Goal: Transaction & Acquisition: Purchase product/service

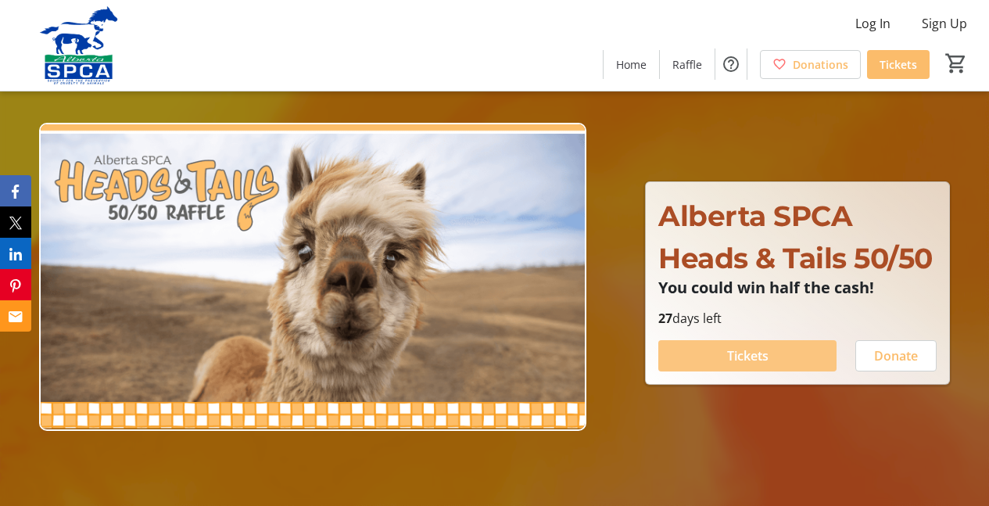
click at [767, 345] on span at bounding box center [748, 356] width 178 height 38
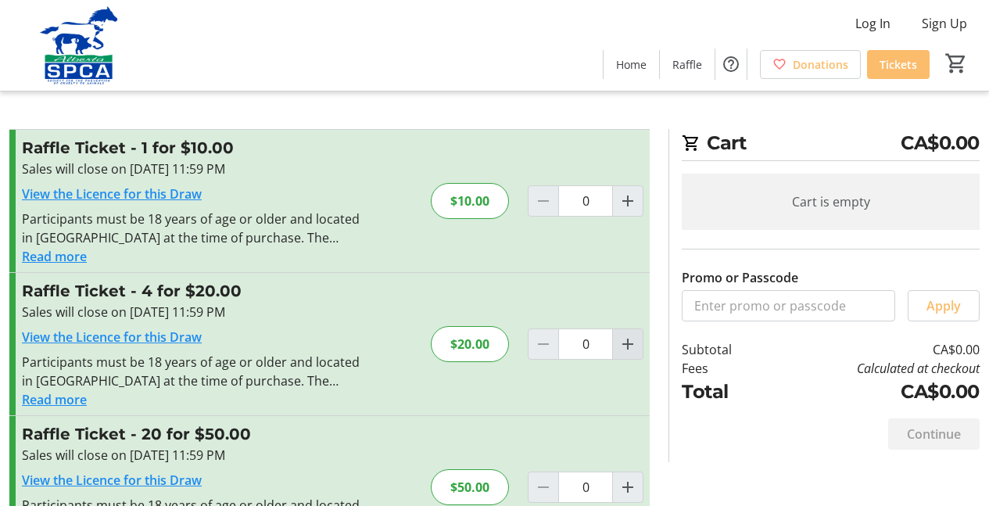
click at [627, 345] on mat-icon "Increment by one" at bounding box center [628, 344] width 19 height 19
type input "1"
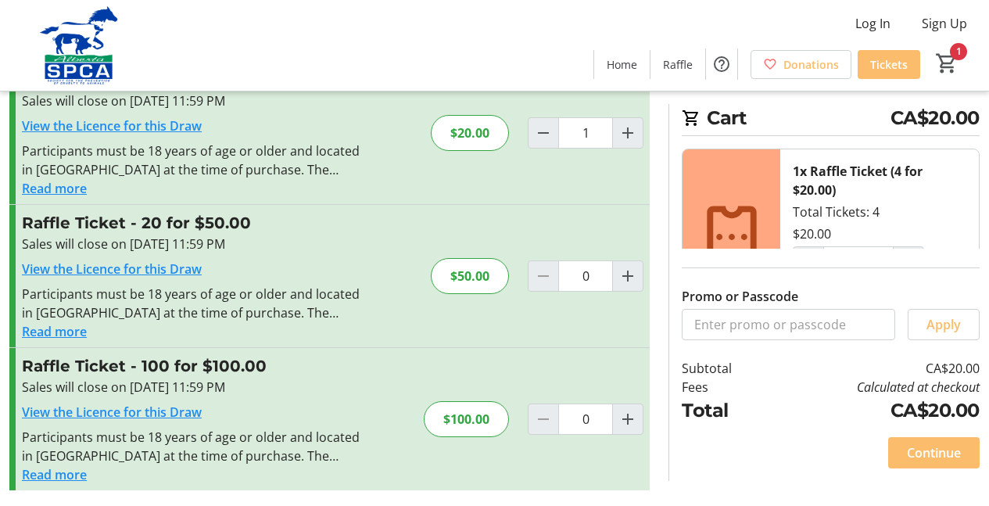
scroll to position [214, 0]
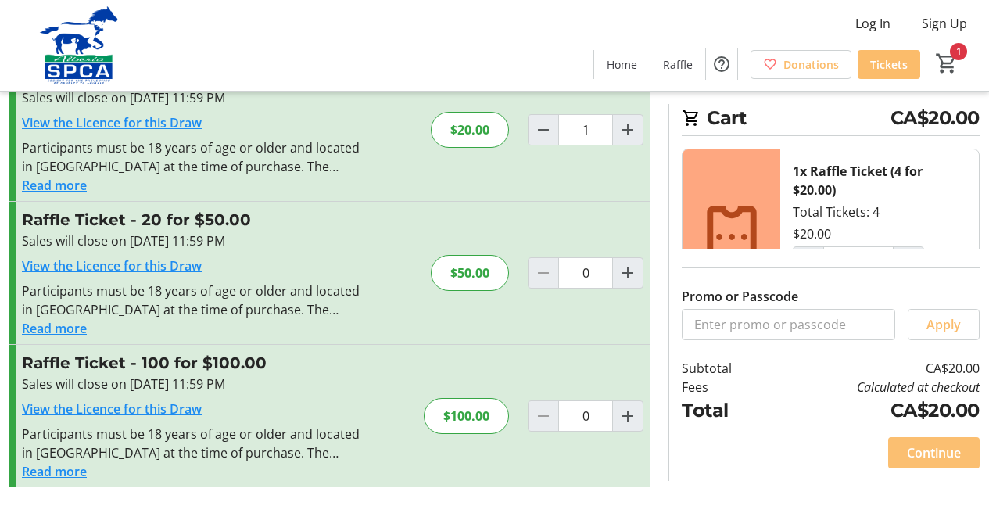
click at [928, 454] on span "Continue" at bounding box center [934, 452] width 54 height 19
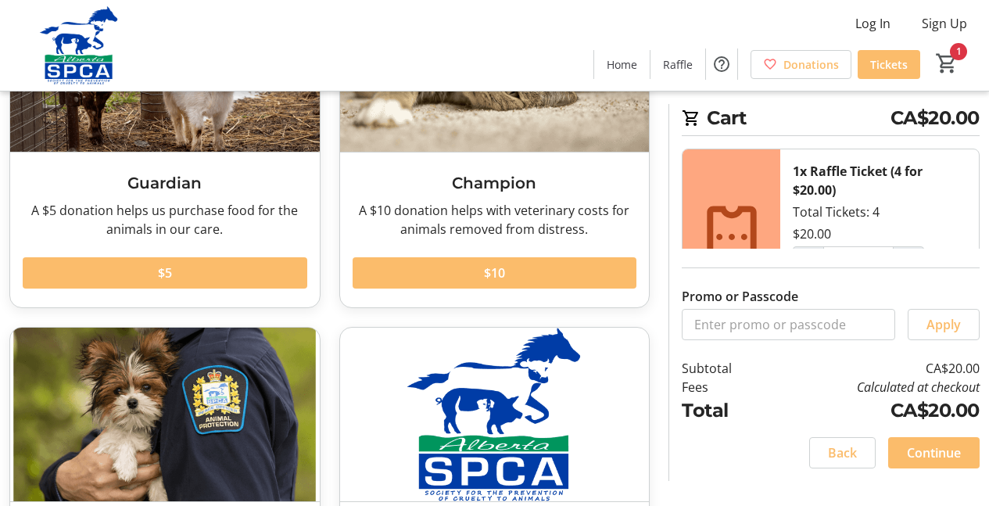
scroll to position [142, 0]
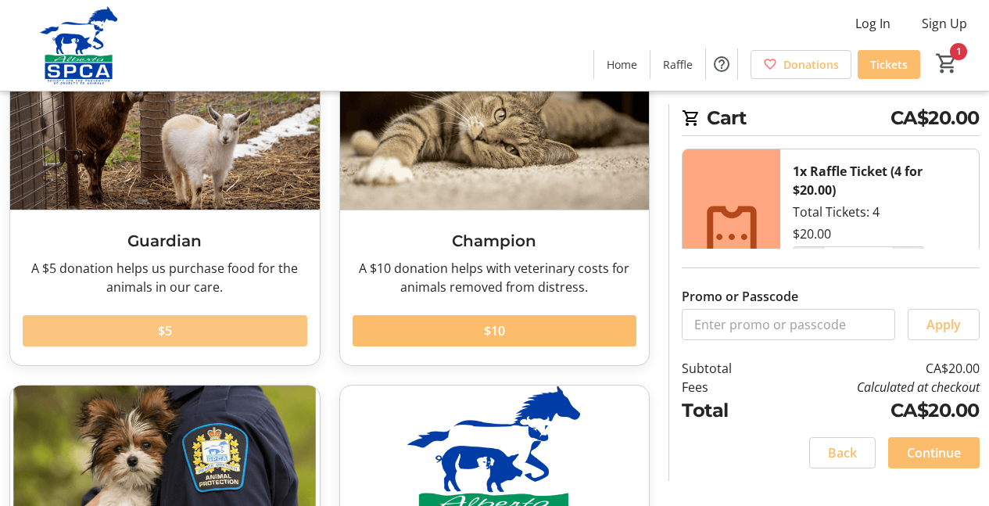
click at [266, 318] on span at bounding box center [165, 331] width 285 height 38
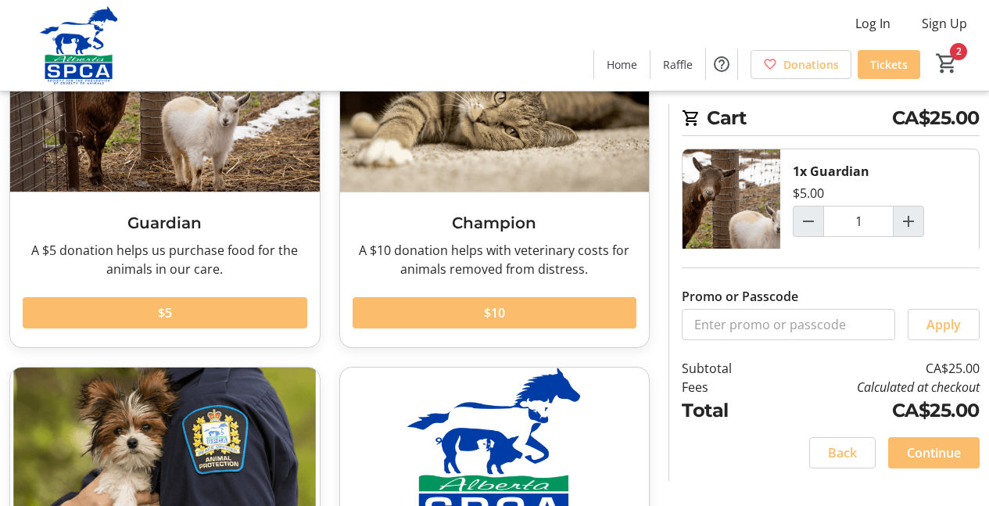
scroll to position [163, 0]
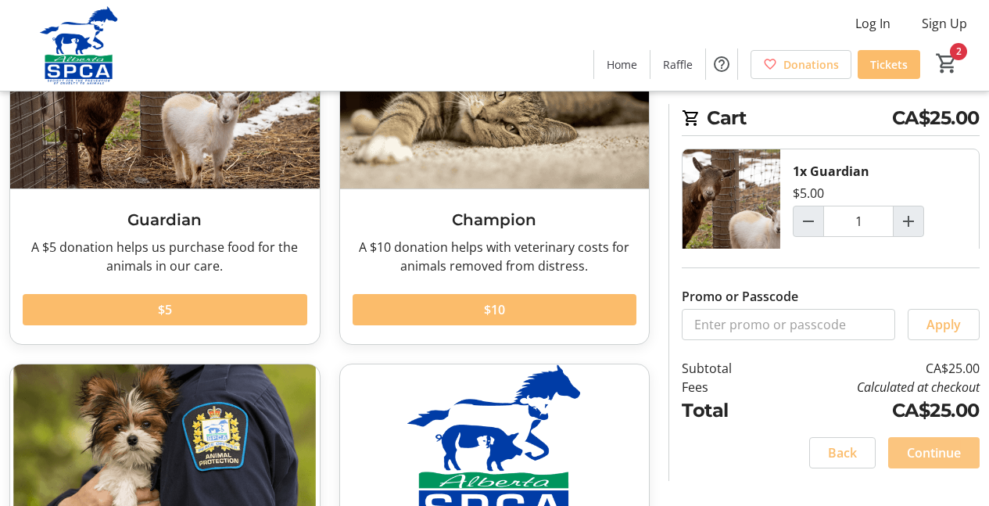
click at [912, 446] on span "Continue" at bounding box center [934, 452] width 54 height 19
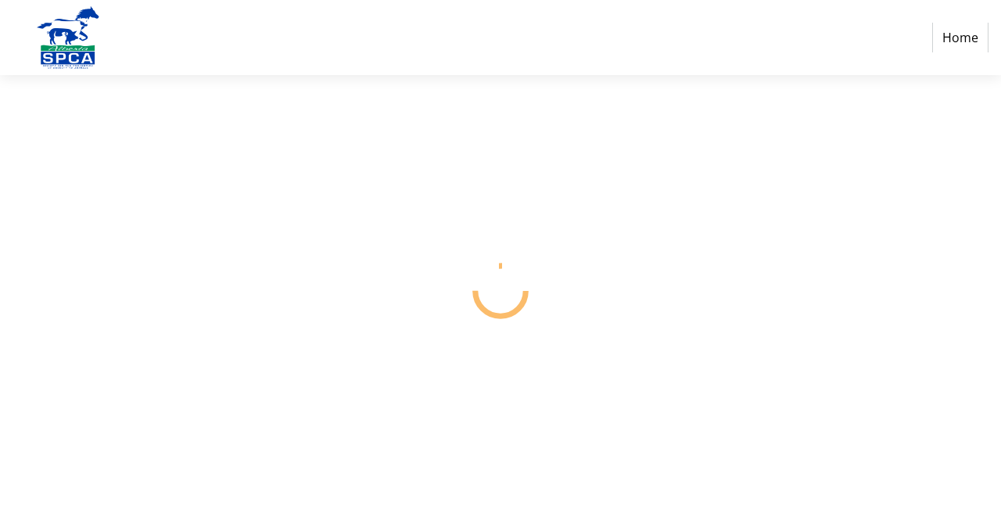
select select "CA"
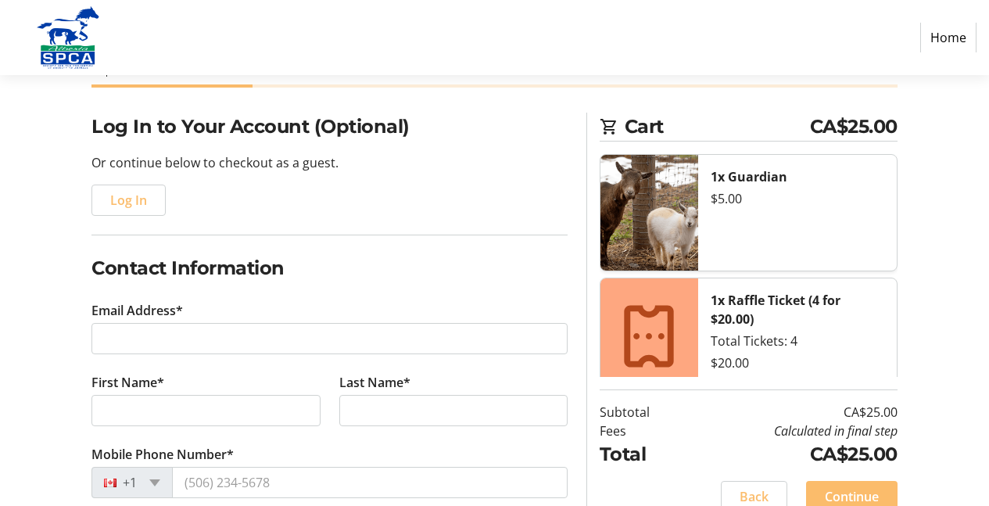
scroll to position [63, 0]
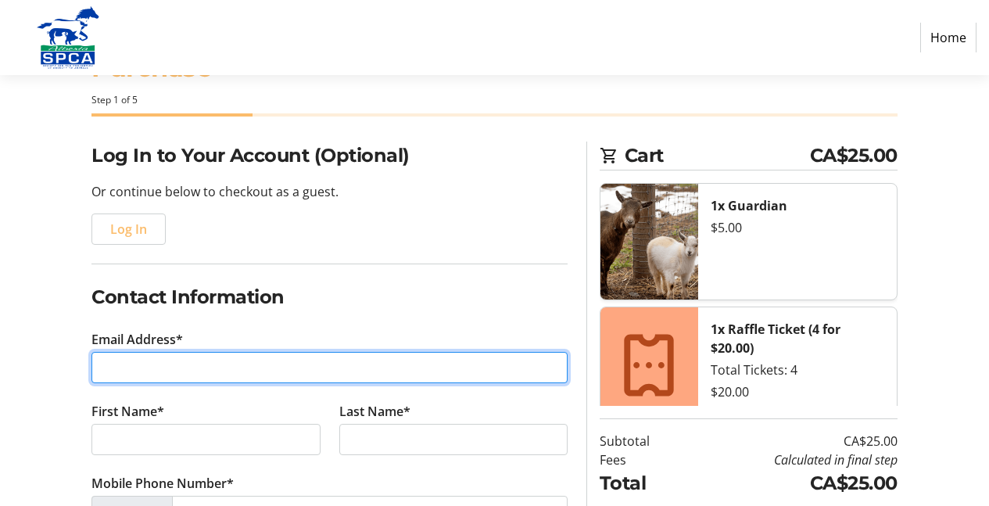
click at [194, 371] on input "Email Address*" at bounding box center [330, 367] width 476 height 31
type input "[EMAIL_ADDRESS][DOMAIN_NAME]"
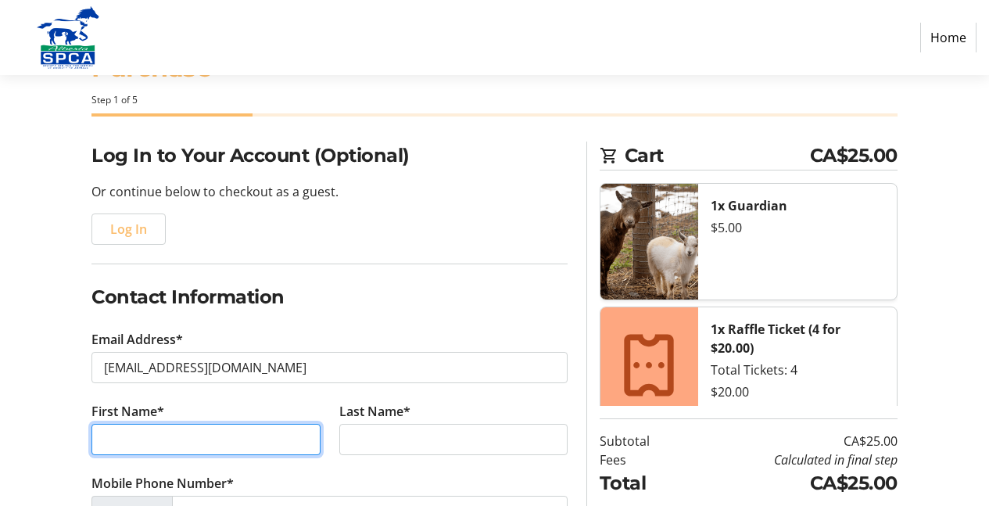
click at [153, 442] on input "First Name*" at bounding box center [206, 439] width 228 height 31
type input "[PERSON_NAME]"
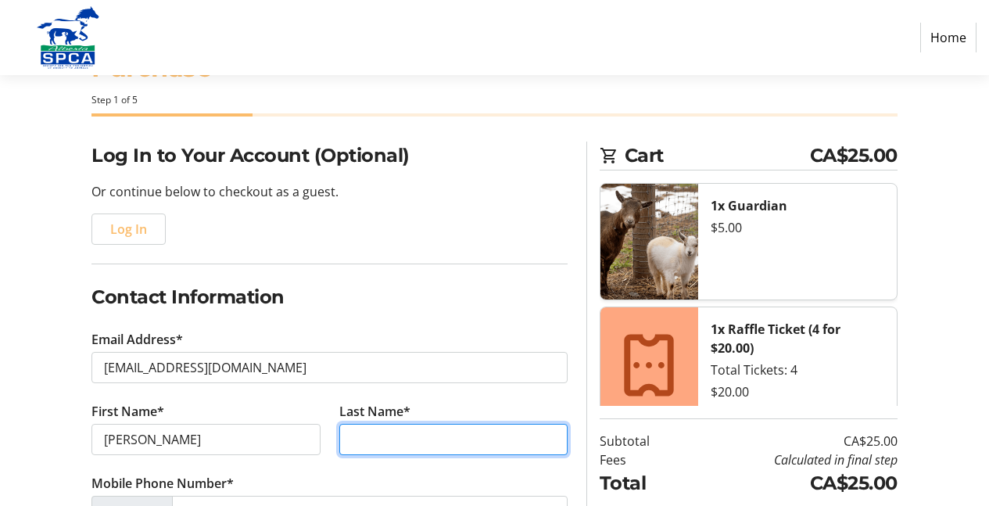
click at [364, 441] on input "Last Name*" at bounding box center [453, 439] width 228 height 31
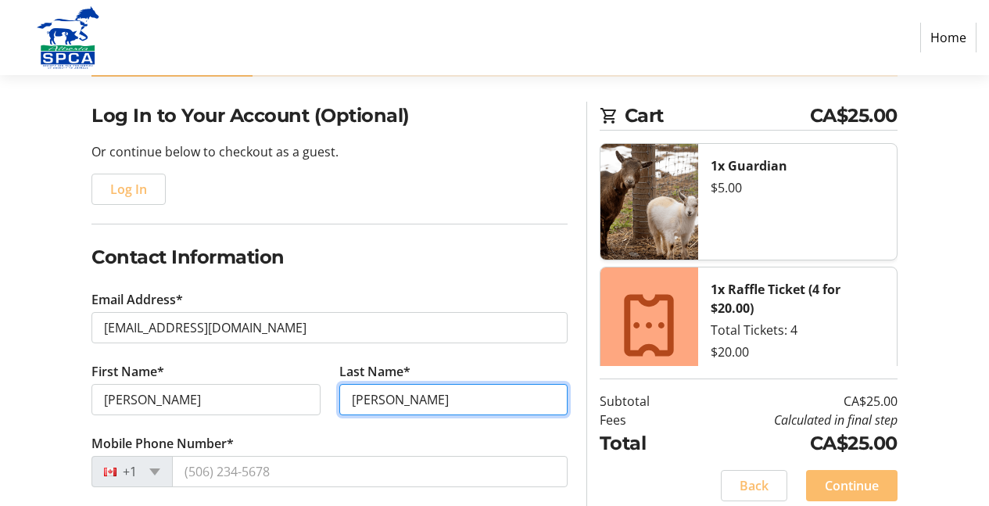
scroll to position [205, 0]
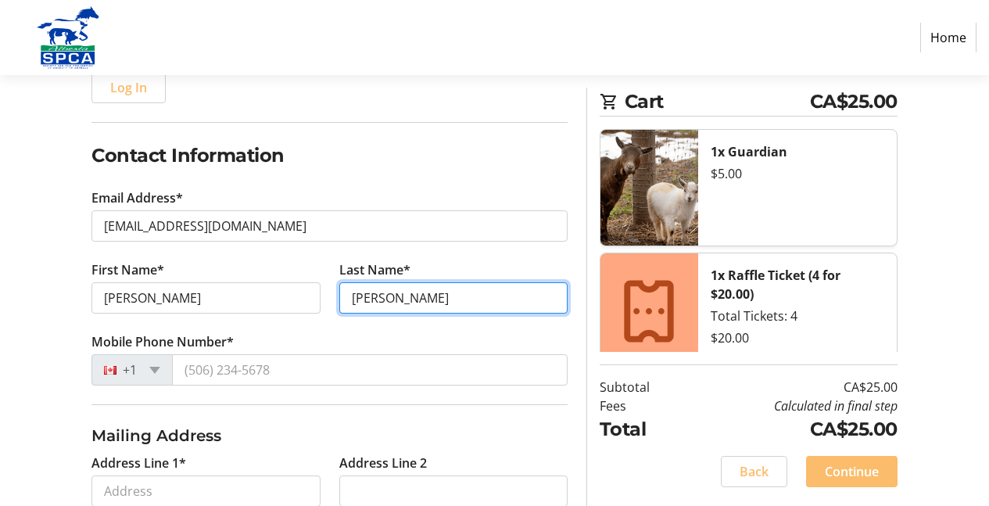
type input "[PERSON_NAME]"
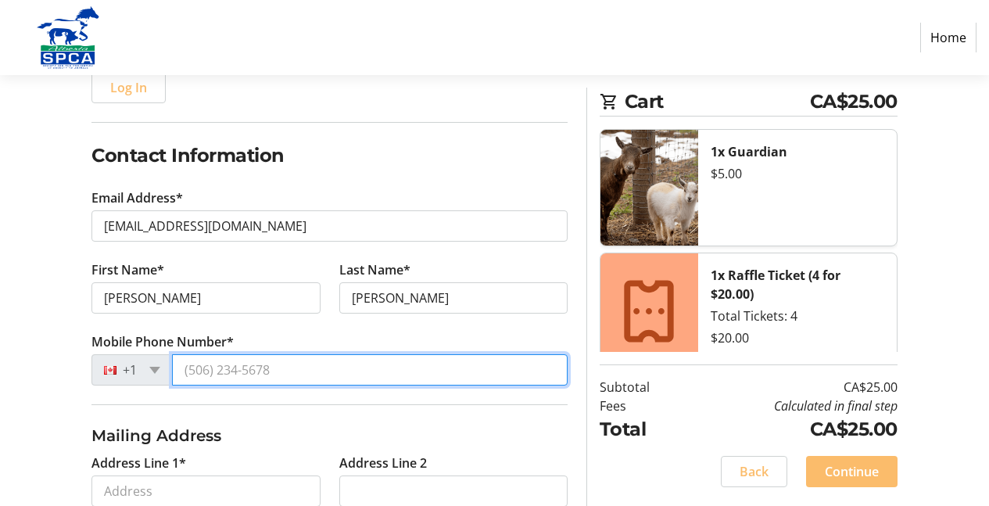
click at [252, 369] on input "Mobile Phone Number*" at bounding box center [370, 369] width 396 height 31
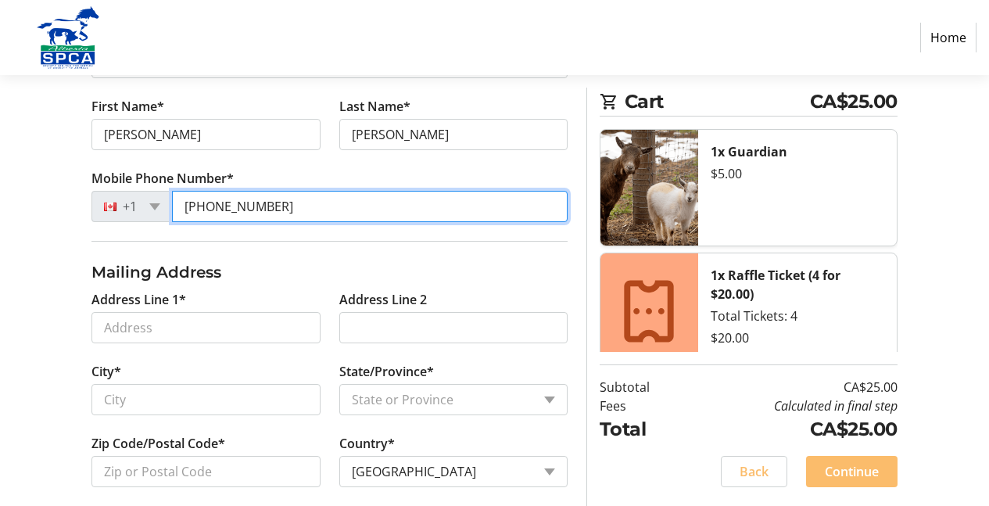
scroll to position [485, 0]
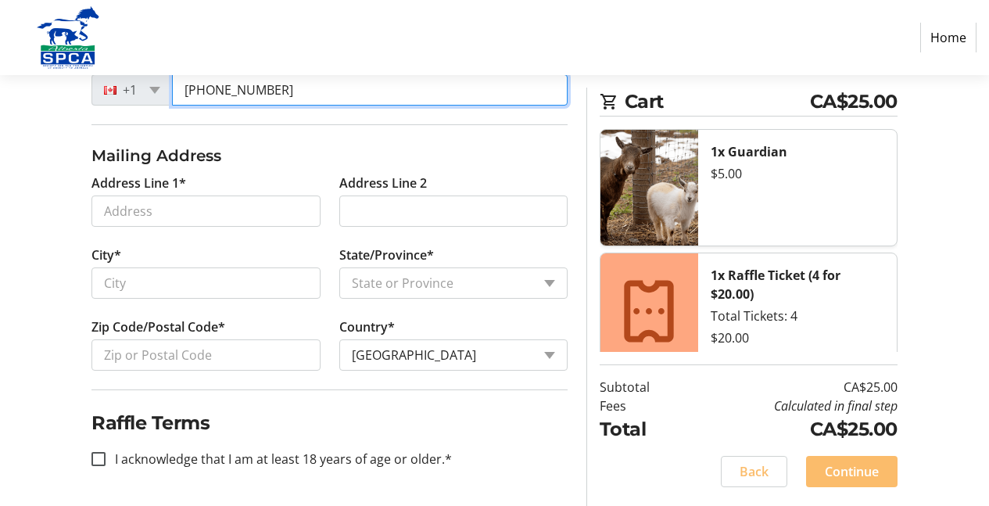
type input "[PHONE_NUMBER]"
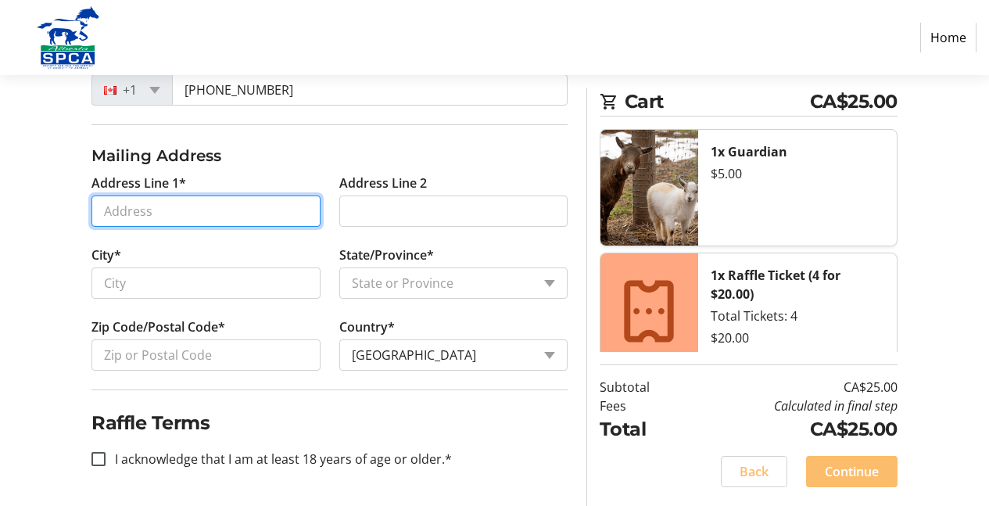
click at [158, 216] on input "Address Line 1*" at bounding box center [206, 211] width 228 height 31
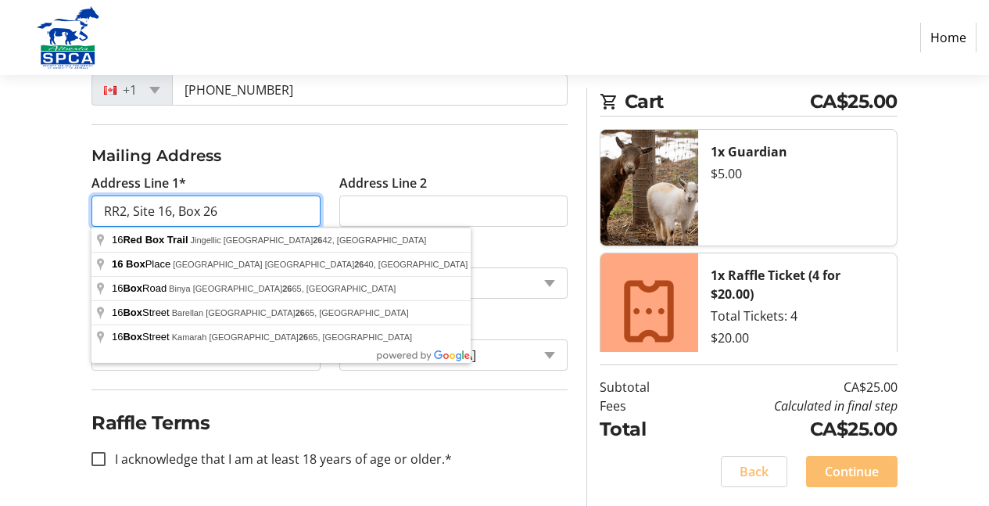
type input "RR2, Site 16, Box 26"
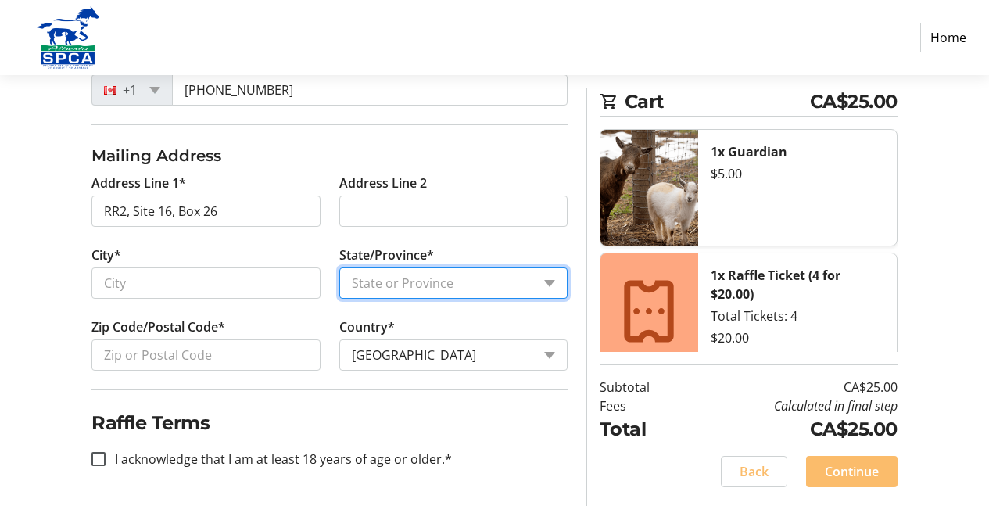
select select "AB"
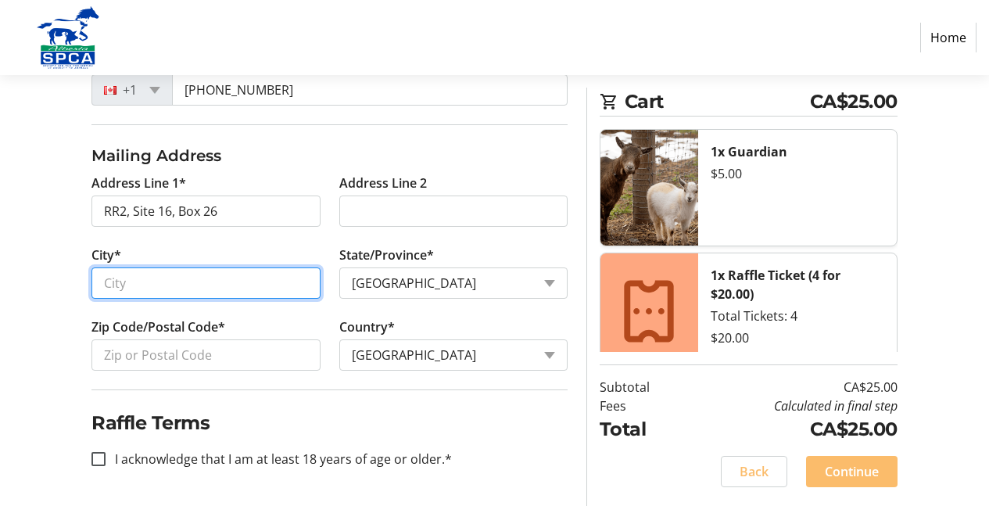
click at [134, 281] on input "City*" at bounding box center [206, 282] width 228 height 31
type input "Ponoka"
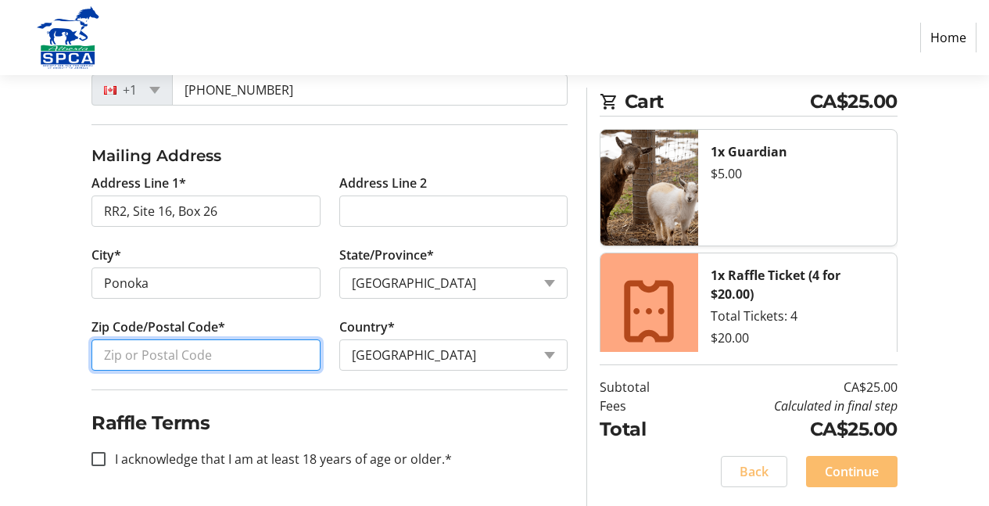
click at [138, 352] on input "Zip Code/Postal Code*" at bounding box center [206, 354] width 228 height 31
type input "T4J 1R2"
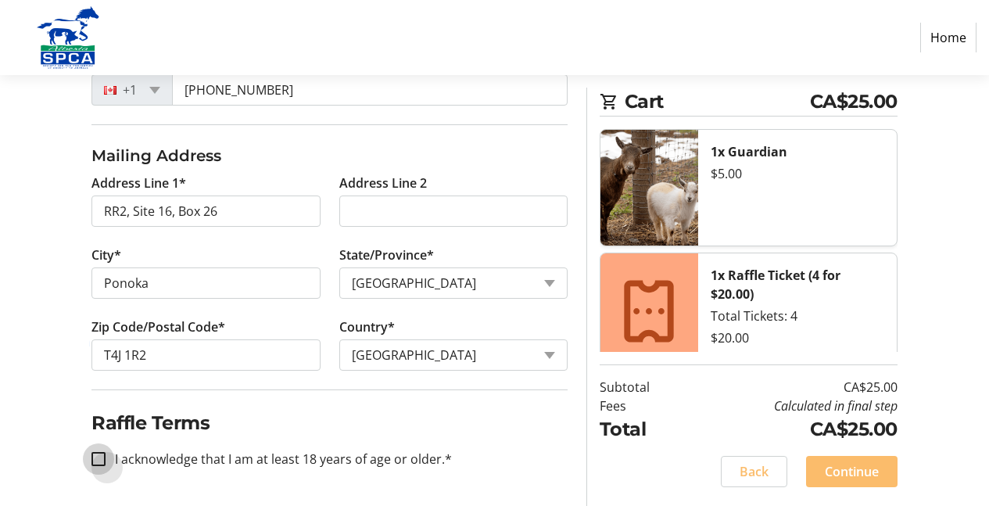
click at [99, 456] on input "I acknowledge that I am at least 18 years of age or older.*" at bounding box center [99, 459] width 14 height 14
checkbox input "true"
click at [845, 472] on span "Continue" at bounding box center [852, 471] width 54 height 19
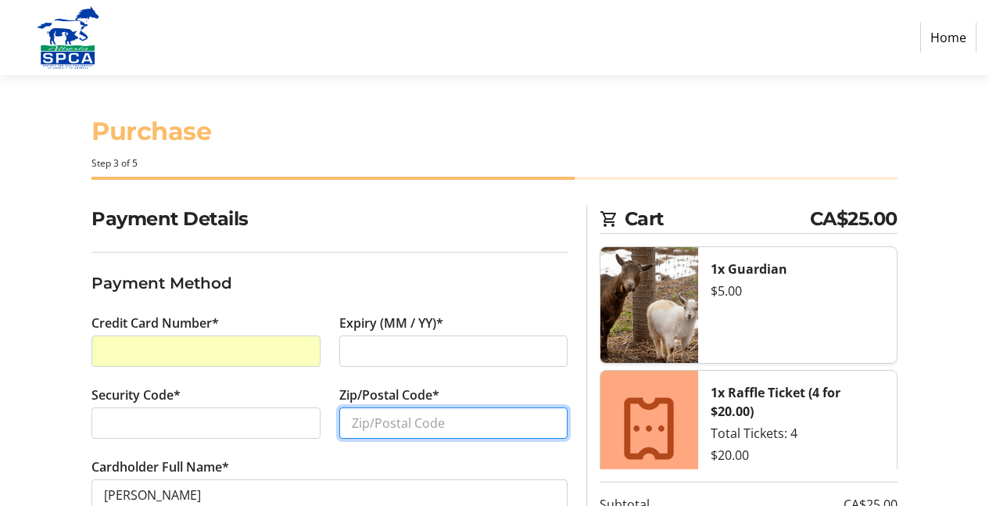
click at [388, 422] on input "Zip/Postal Code*" at bounding box center [453, 422] width 228 height 31
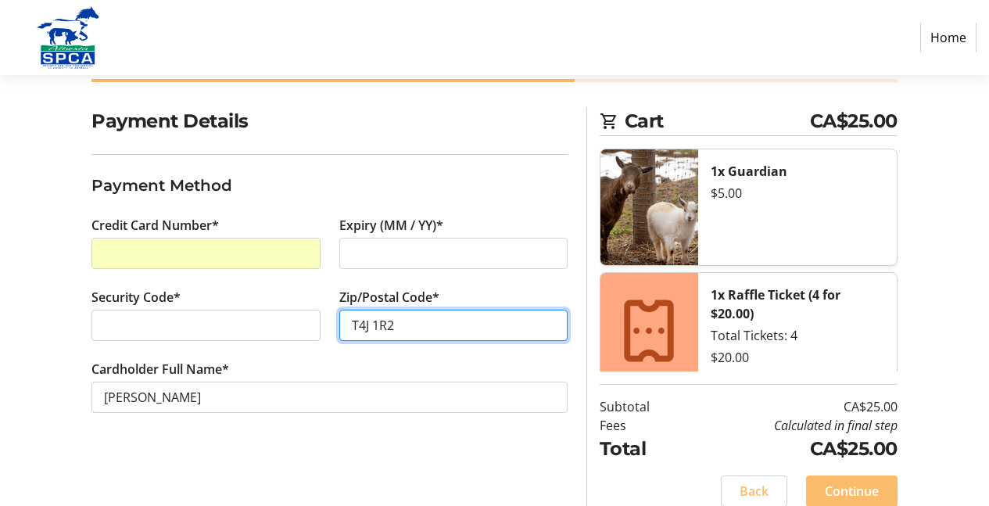
scroll to position [117, 0]
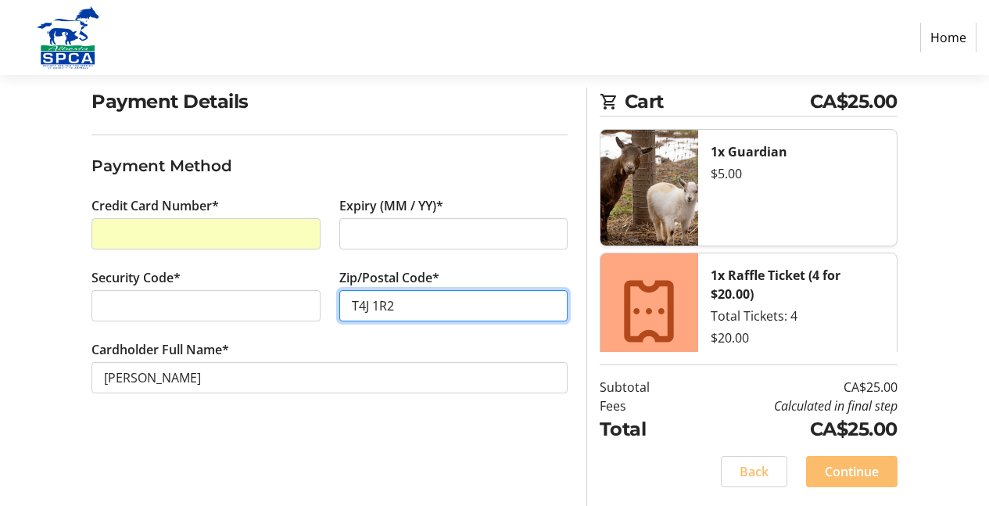
type input "T4J 1R2"
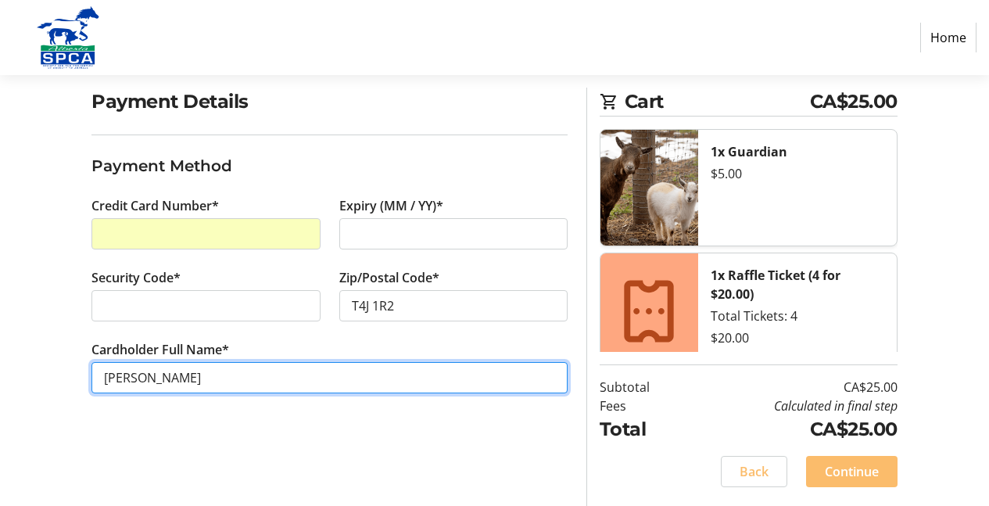
click at [143, 377] on input "[PERSON_NAME]" at bounding box center [330, 377] width 476 height 31
type input "[PERSON_NAME]"
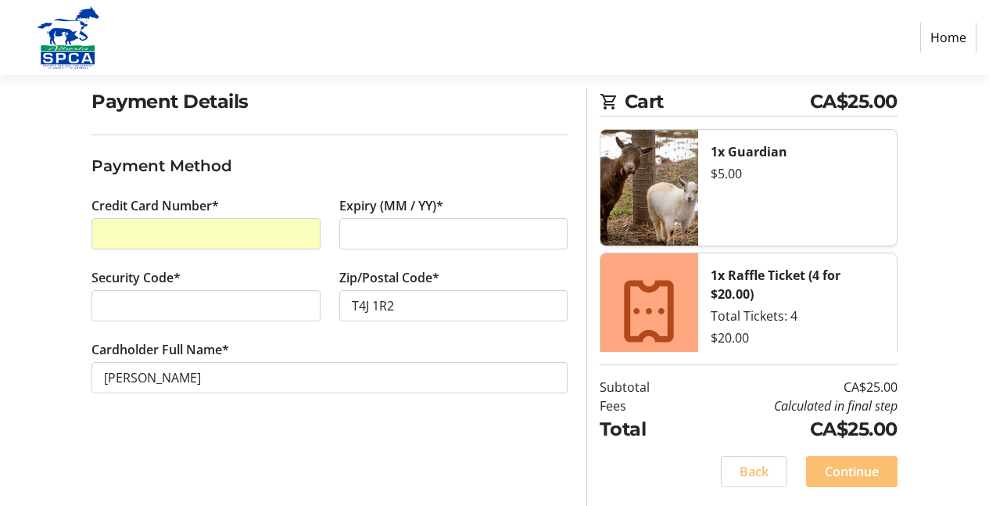
click at [852, 465] on span "Continue" at bounding box center [852, 471] width 54 height 19
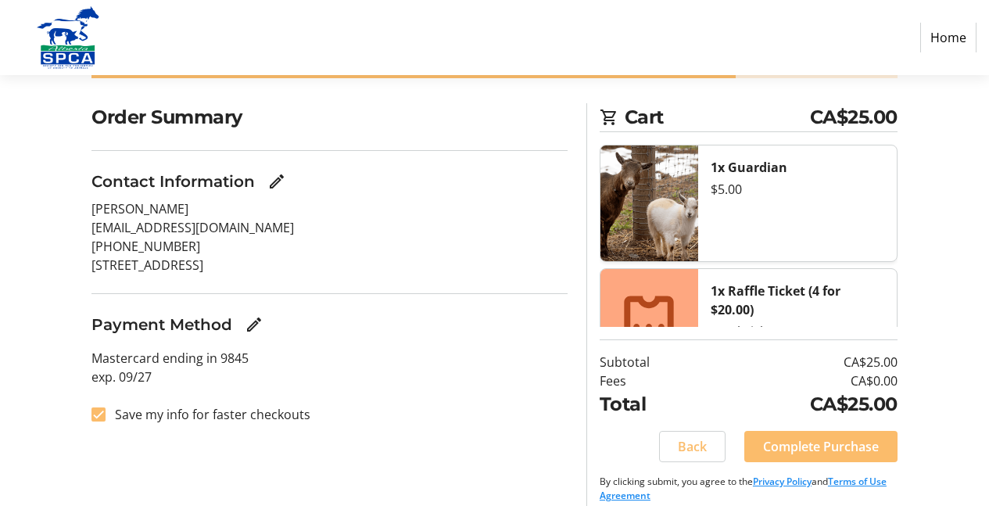
scroll to position [117, 0]
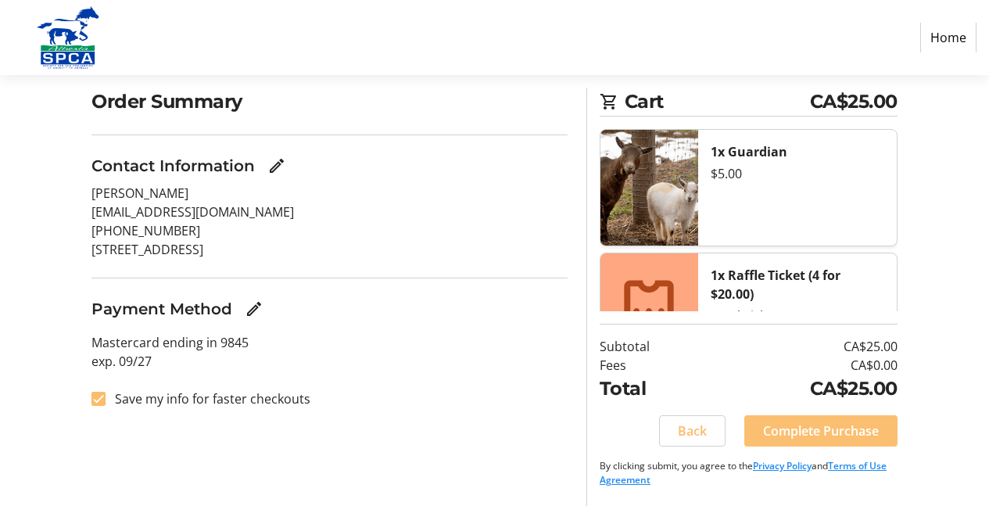
click at [853, 433] on span "Complete Purchase" at bounding box center [821, 431] width 116 height 19
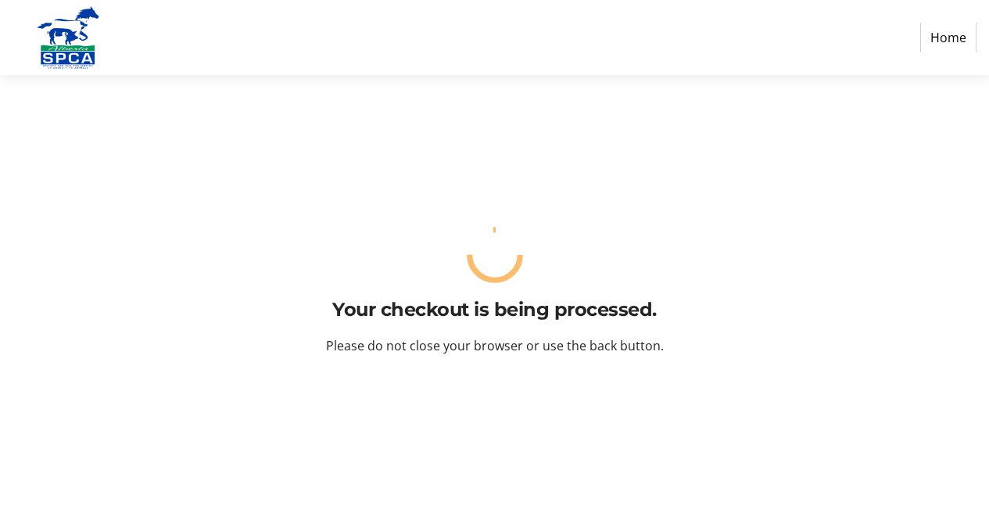
scroll to position [0, 0]
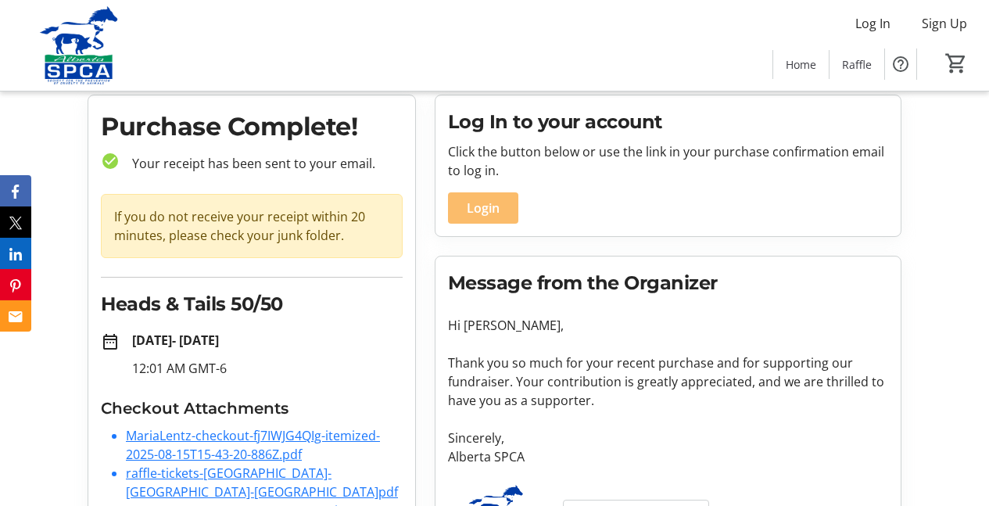
scroll to position [113, 0]
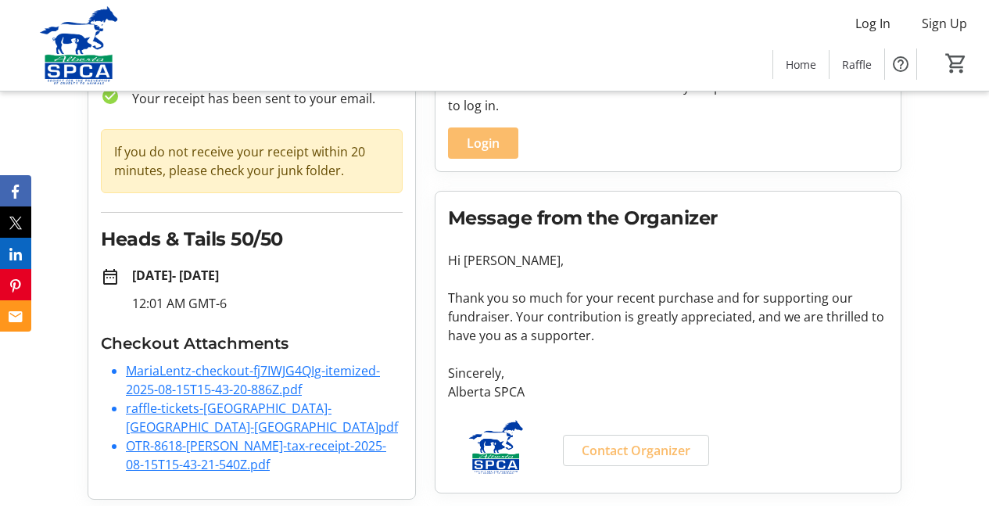
click at [269, 377] on link "MariaLentz-checkout-fj7IWJG4QIg-itemized-2025-08-15T15-43-20-886Z.pdf" at bounding box center [253, 380] width 254 height 36
click at [248, 407] on link "raffle-tickets-[GEOGRAPHIC_DATA]-[GEOGRAPHIC_DATA]-[GEOGRAPHIC_DATA]pdf" at bounding box center [262, 418] width 272 height 36
